Goal: Task Accomplishment & Management: Manage account settings

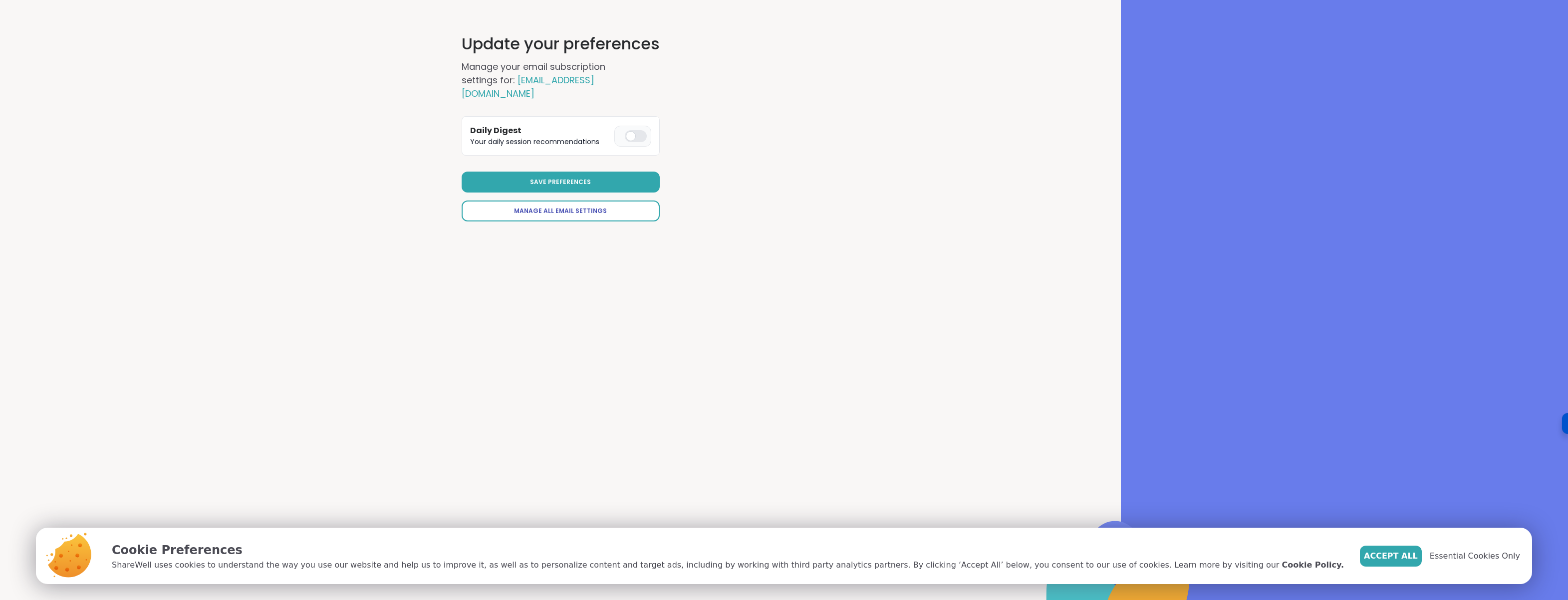
click at [552, 206] on span "Manage All Email Settings" at bounding box center [560, 211] width 93 height 9
click at [634, 130] on div at bounding box center [635, 137] width 22 height 12
click at [613, 176] on button "Save Preferences" at bounding box center [561, 182] width 198 height 21
